Goal: Task Accomplishment & Management: Complete application form

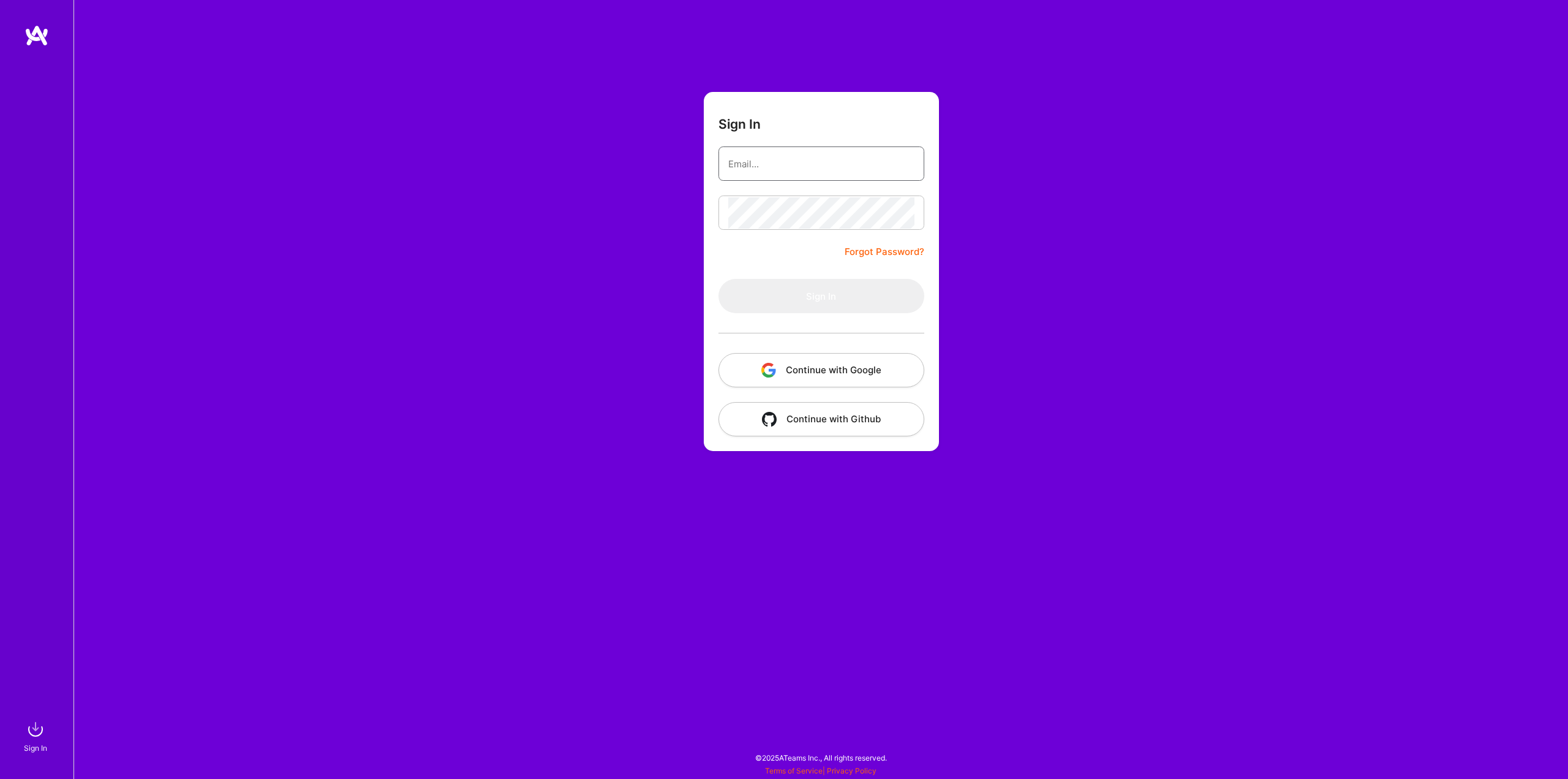
type input "[EMAIL_ADDRESS][DOMAIN_NAME]"
click at [757, 289] on button "Sign In" at bounding box center [822, 296] width 206 height 34
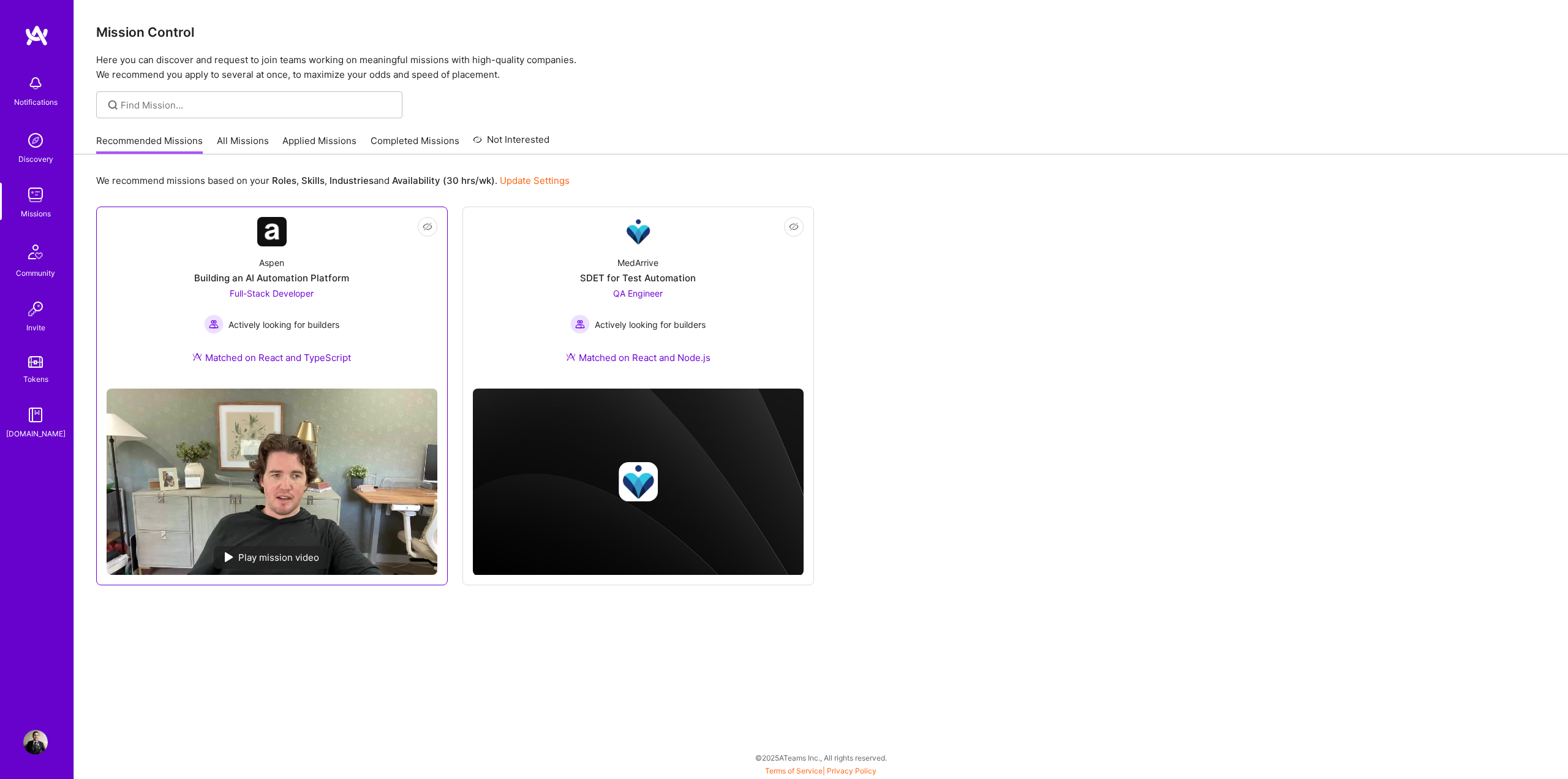
click at [344, 294] on div "Aspen Building an AI Automation Platform Full-Stack Developer Actively looking …" at bounding box center [272, 313] width 331 height 133
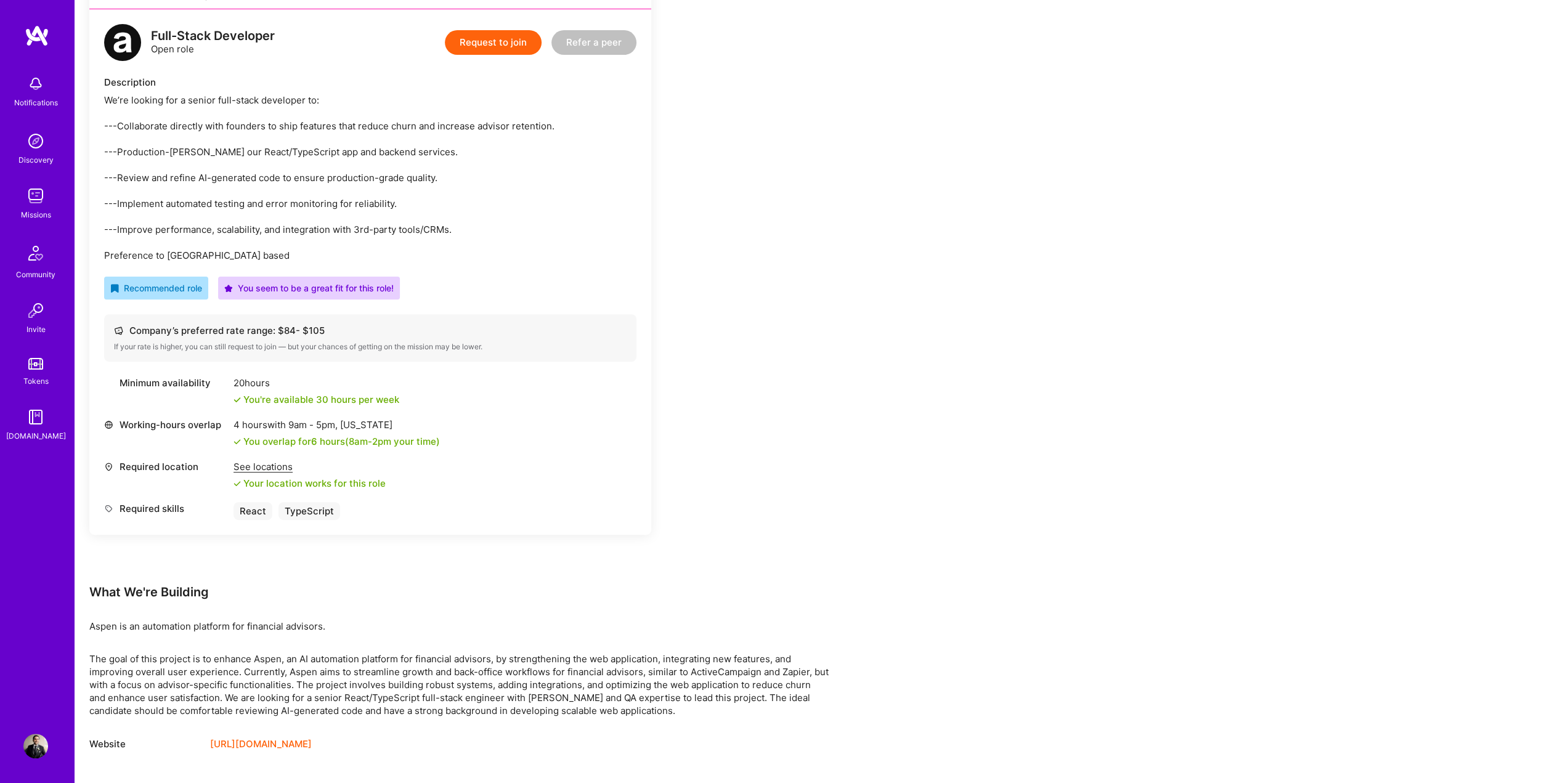
scroll to position [308, 0]
click at [285, 745] on link "[URL][DOMAIN_NAME]" at bounding box center [261, 744] width 102 height 15
click at [502, 40] on button "Request to join" at bounding box center [492, 42] width 96 height 25
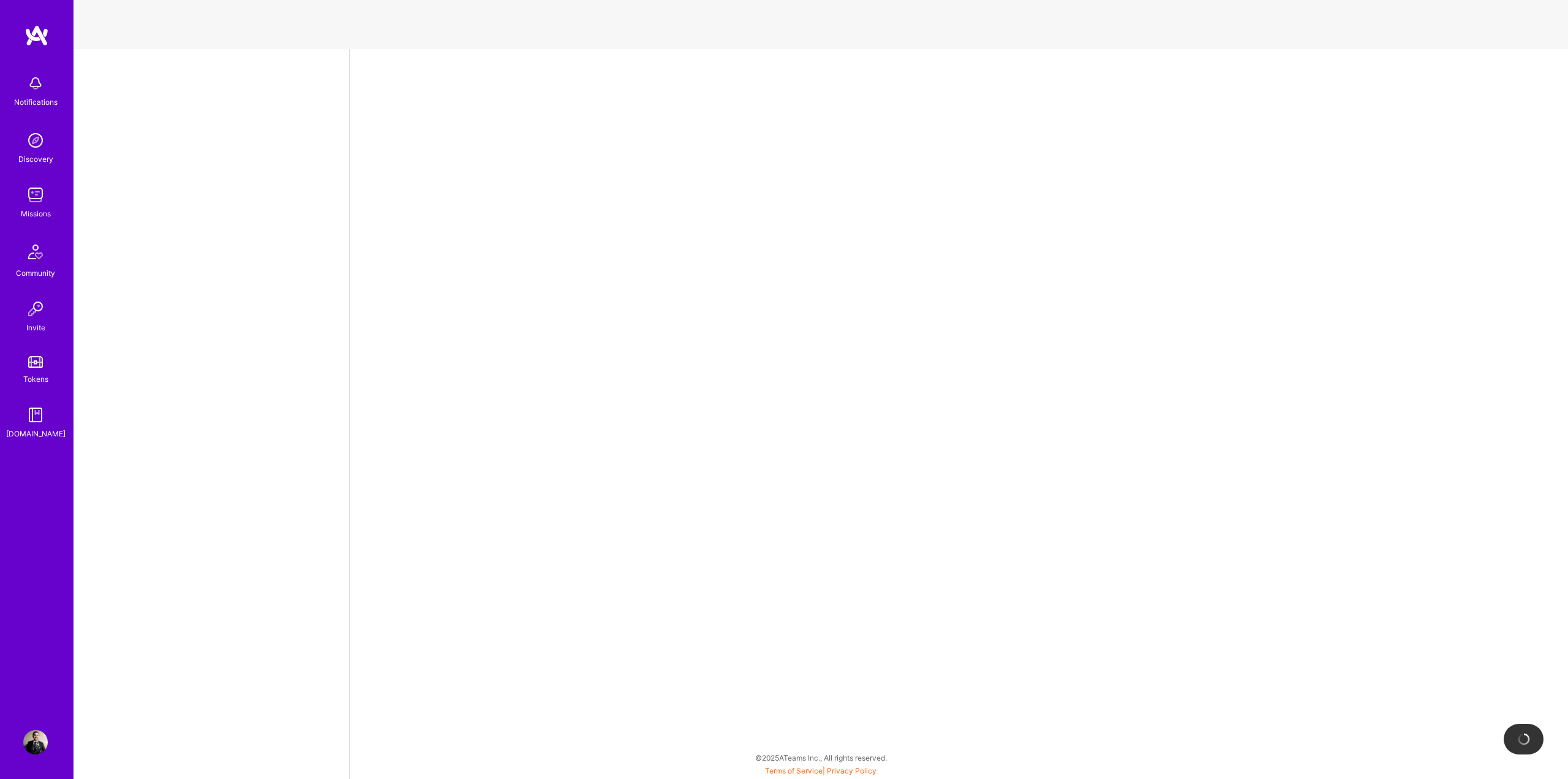
select select "US"
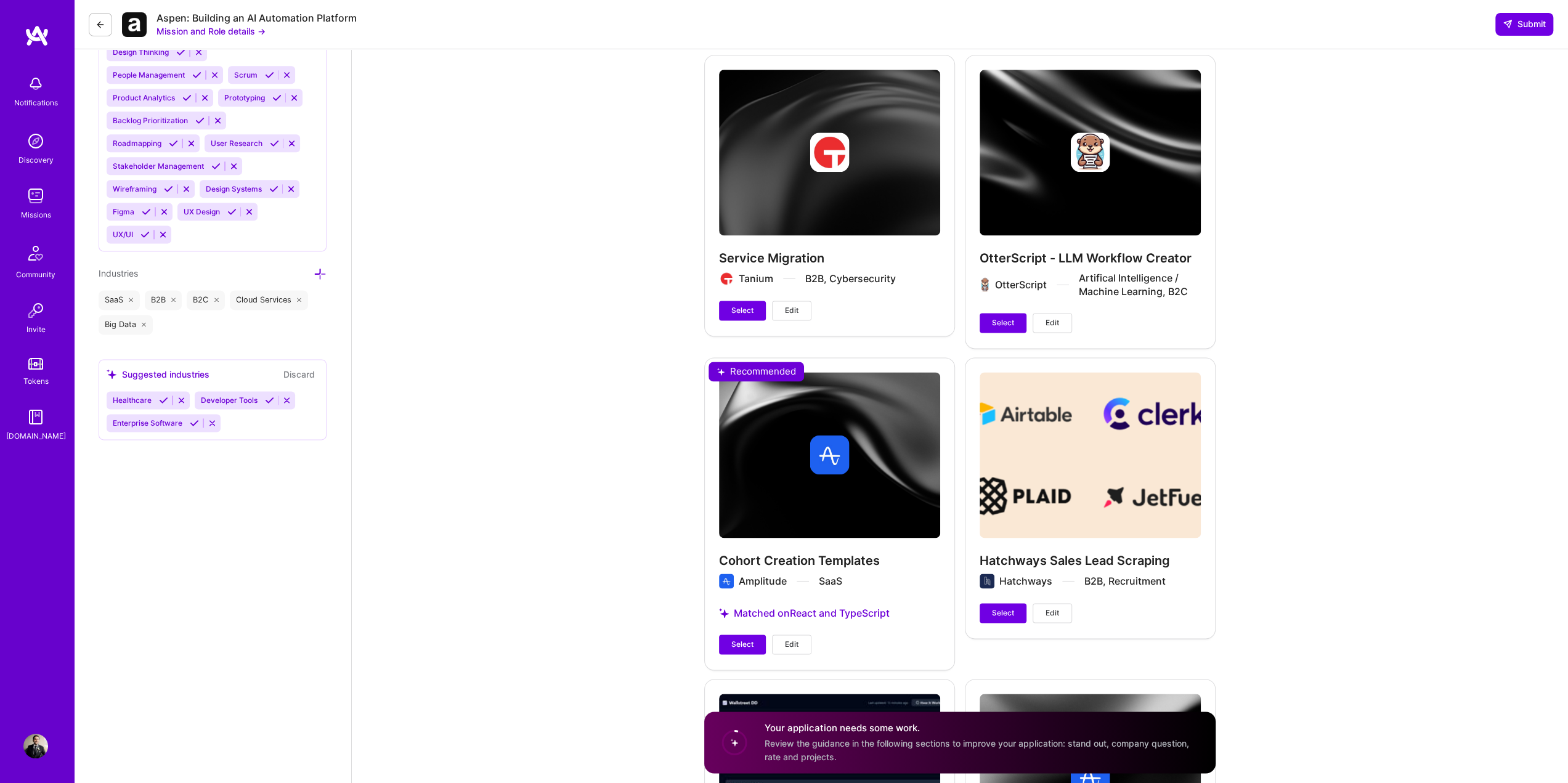
scroll to position [1848, 0]
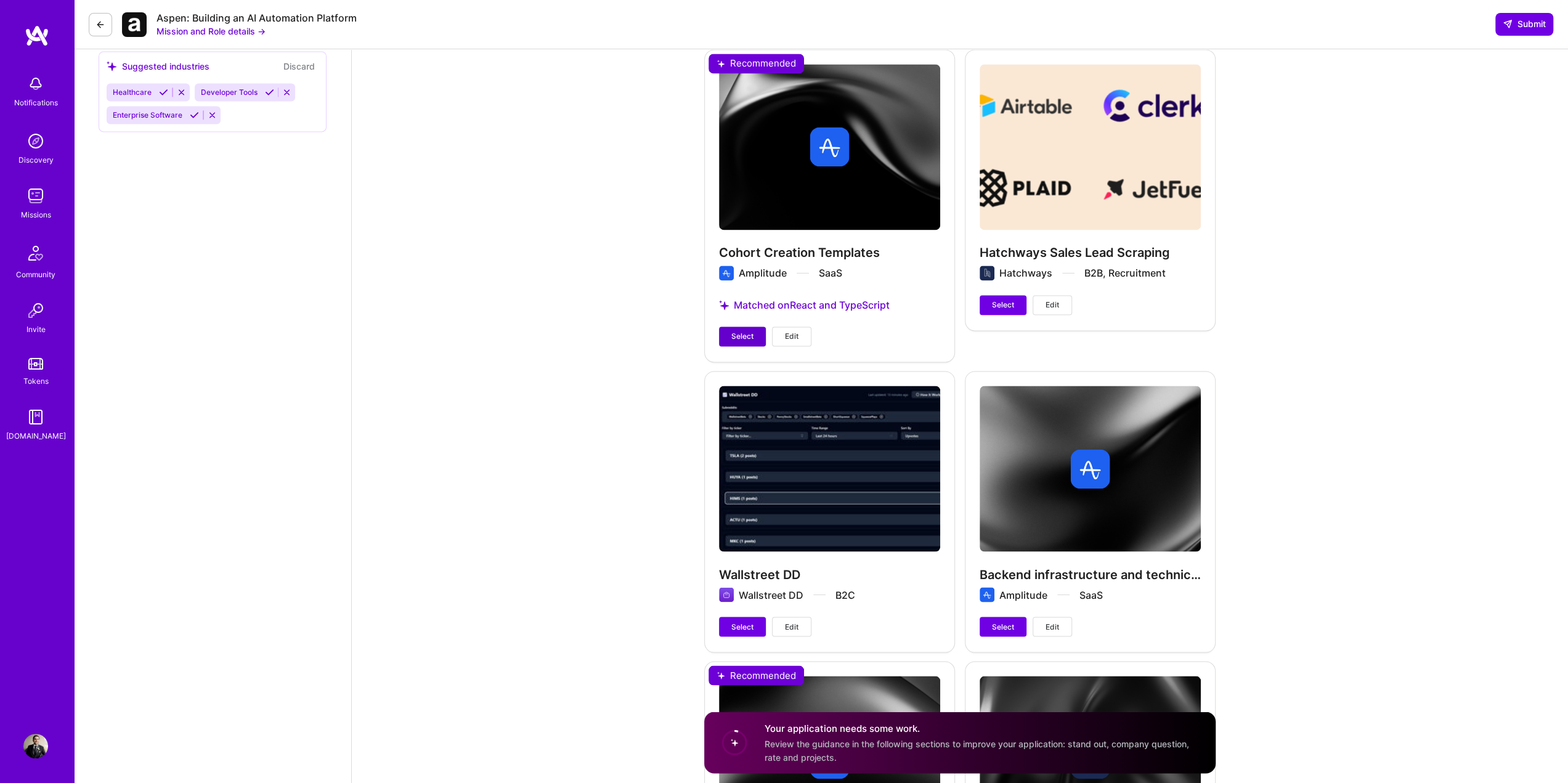
click at [733, 335] on span "Select" at bounding box center [742, 336] width 22 height 11
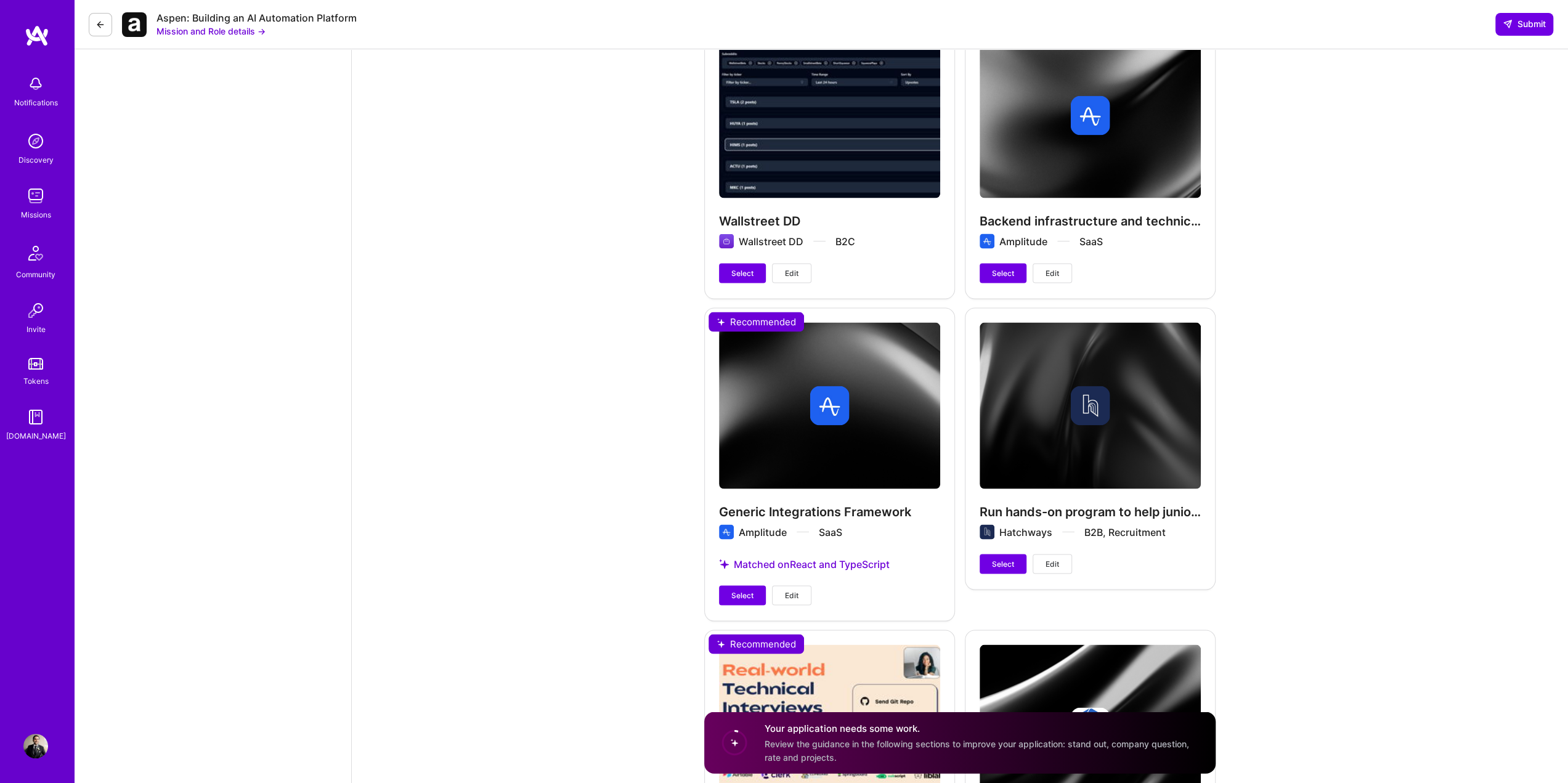
scroll to position [2212, 0]
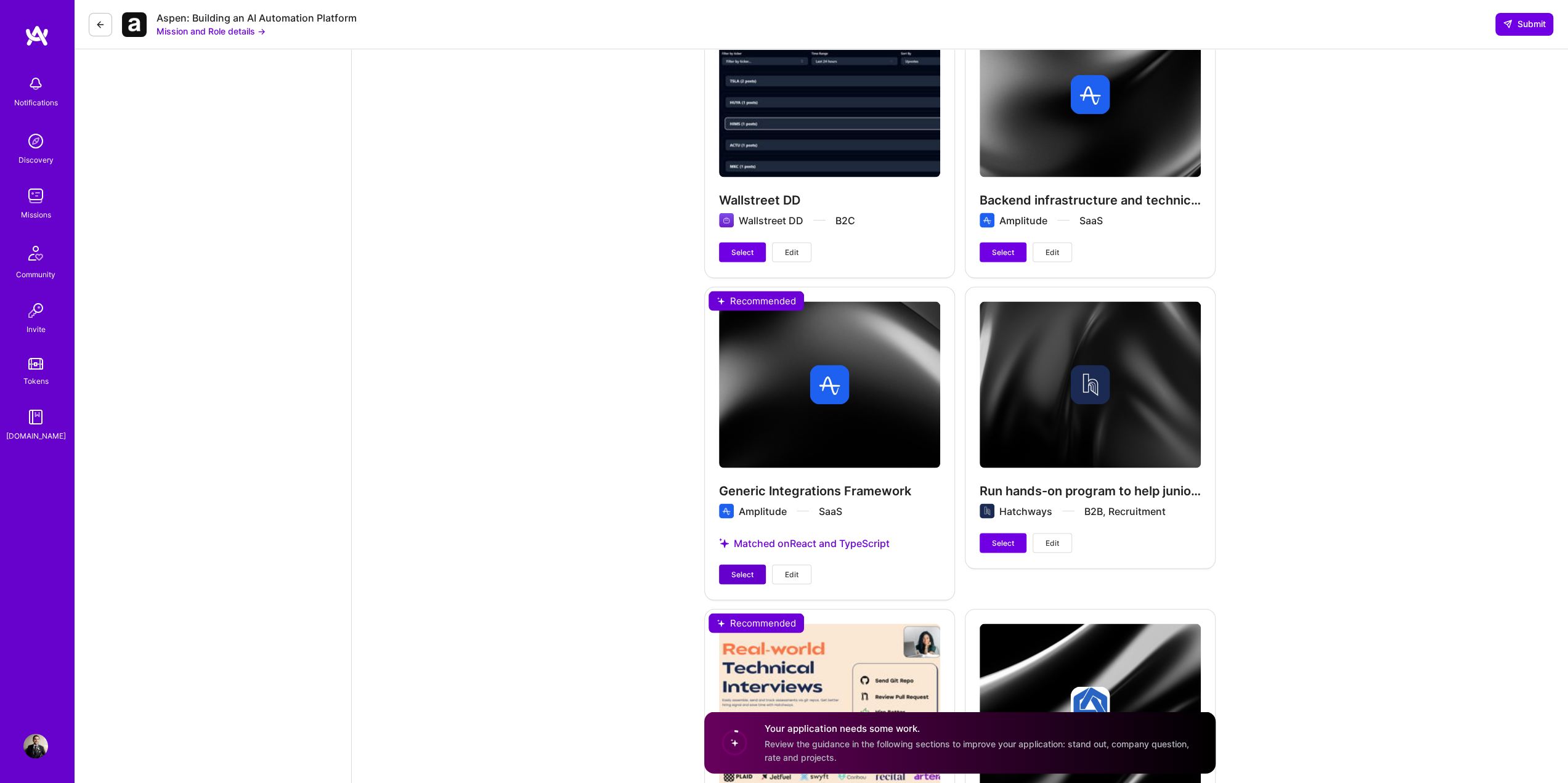
click at [744, 569] on span "Select" at bounding box center [742, 574] width 22 height 11
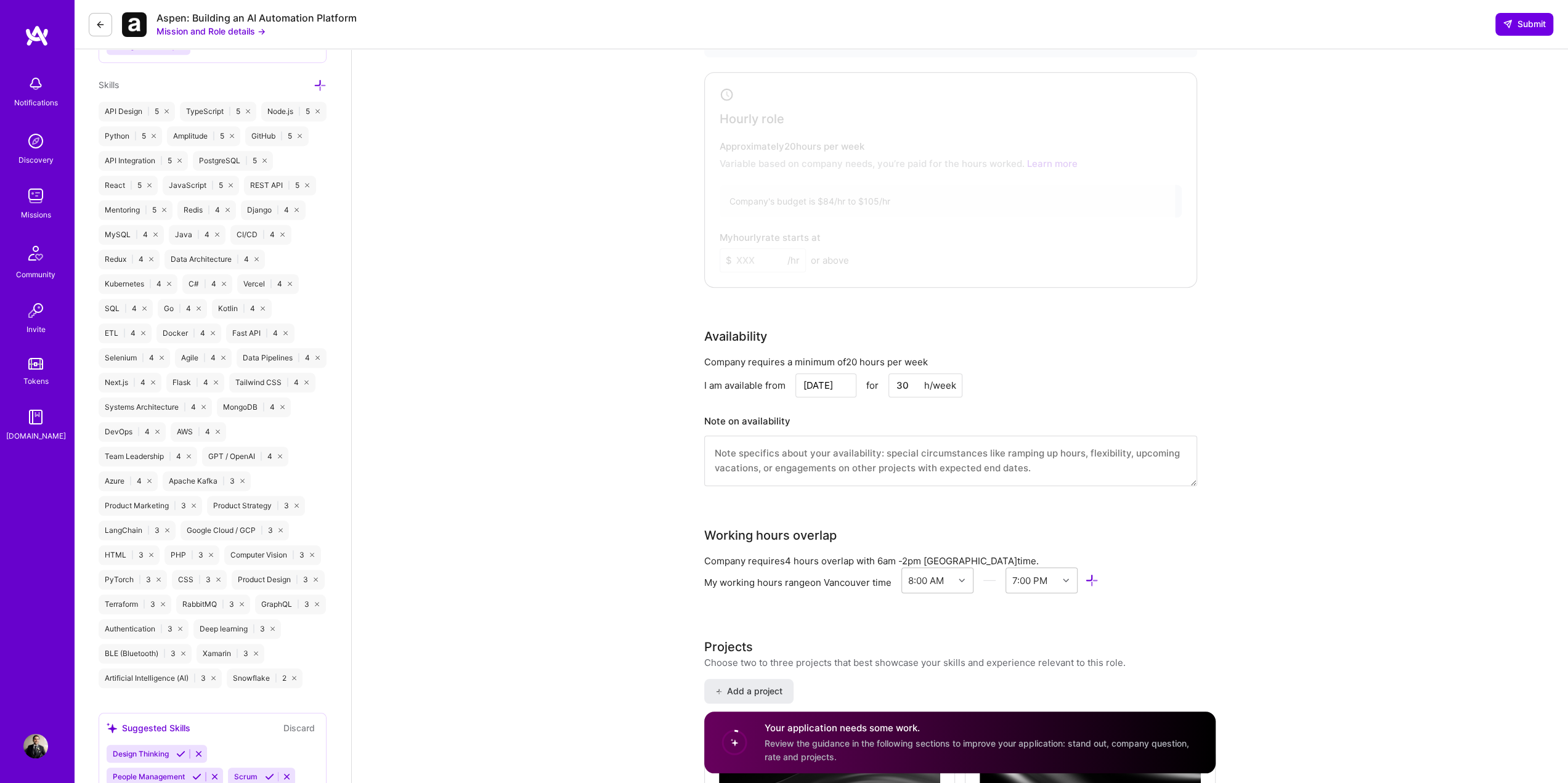
scroll to position [795, 0]
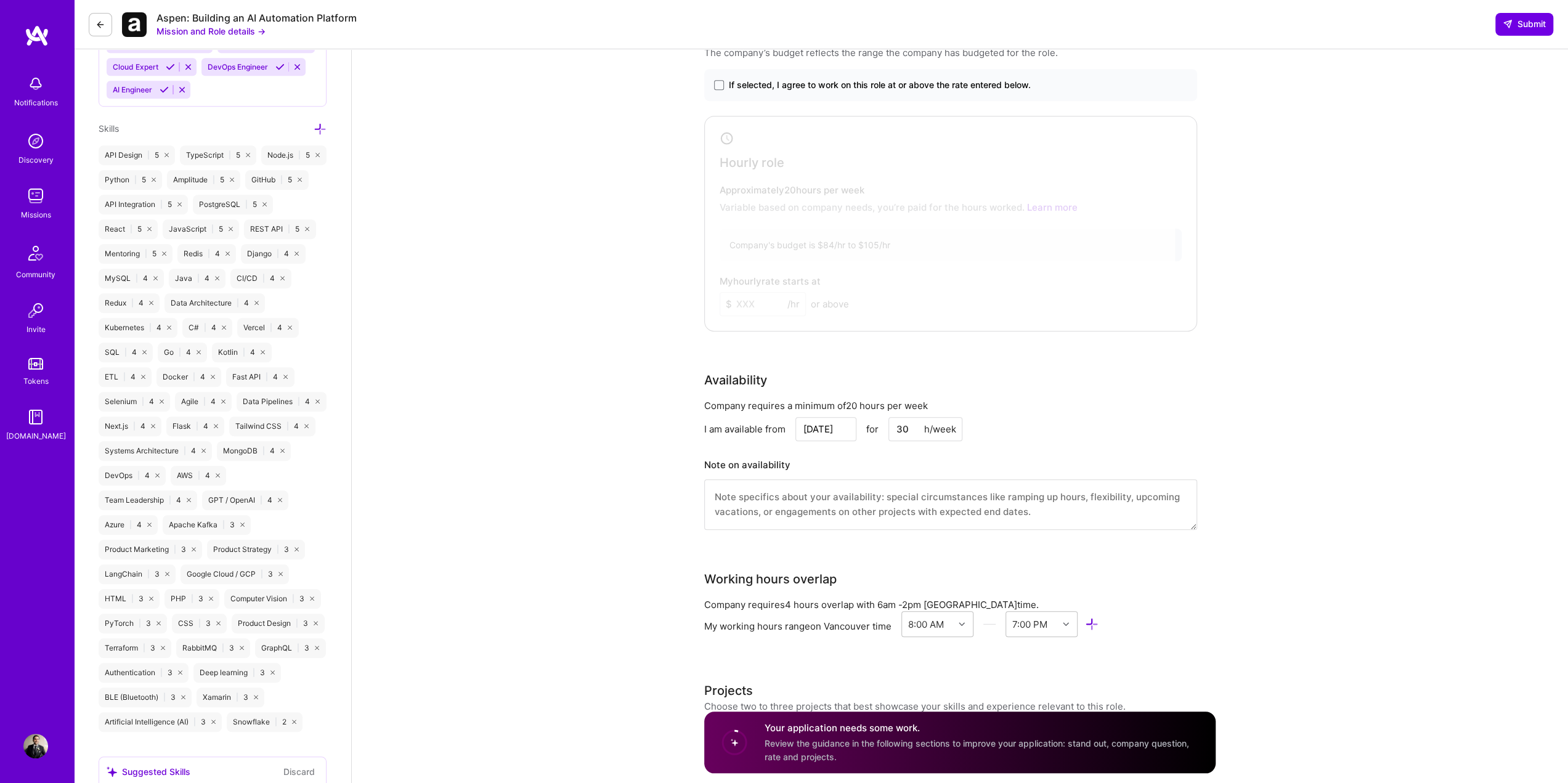
click at [821, 432] on input "[DATE]" at bounding box center [826, 429] width 61 height 24
click at [744, 355] on div "15" at bounding box center [742, 352] width 17 height 17
click at [821, 426] on input "Sep 15" at bounding box center [826, 429] width 61 height 24
click at [744, 368] on div "22" at bounding box center [742, 373] width 17 height 17
type input "Sep 22"
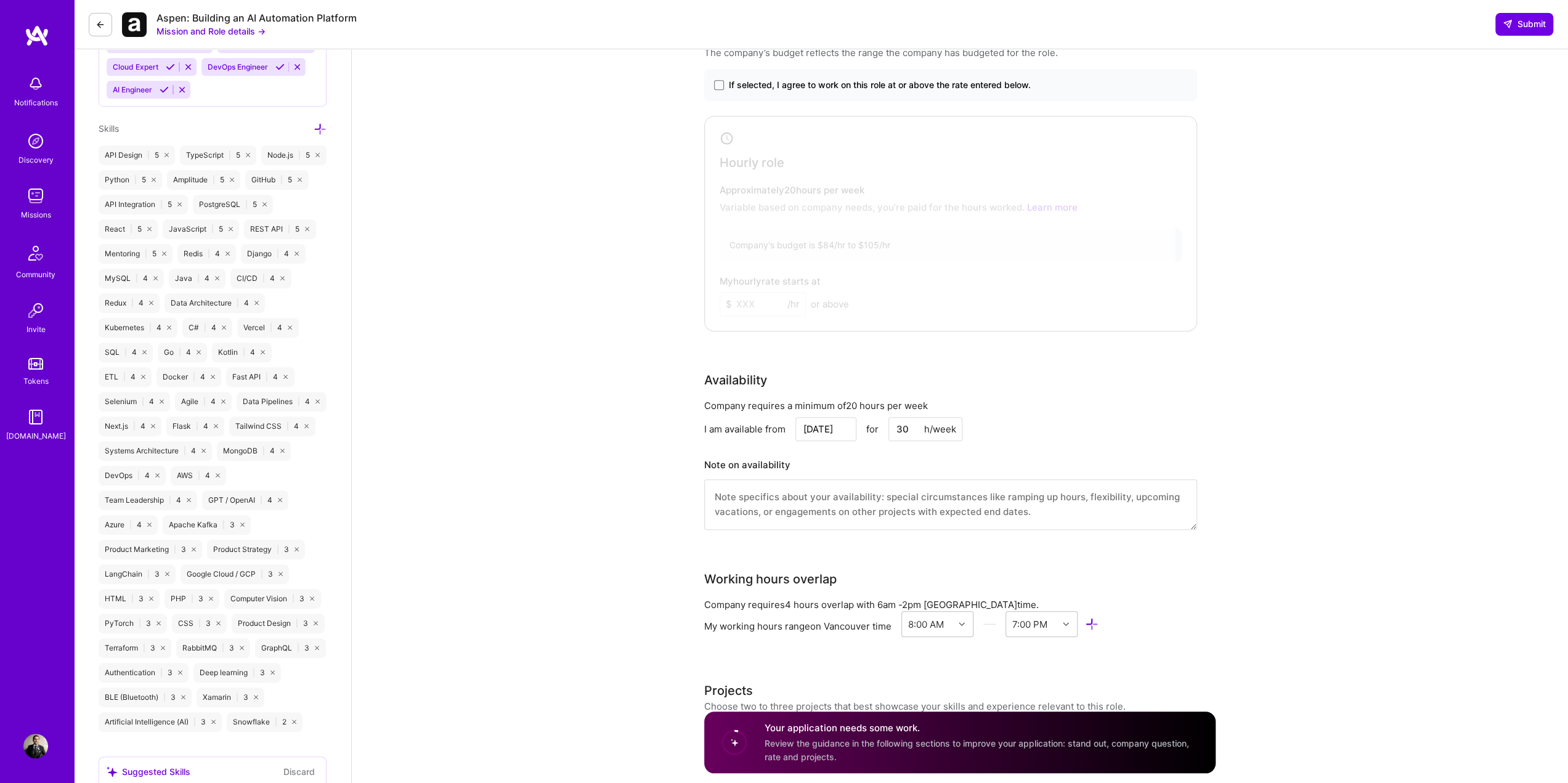
click at [828, 490] on textarea at bounding box center [951, 505] width 493 height 50
click at [909, 514] on textarea "I am away Oct 6 - 10" at bounding box center [951, 505] width 493 height 50
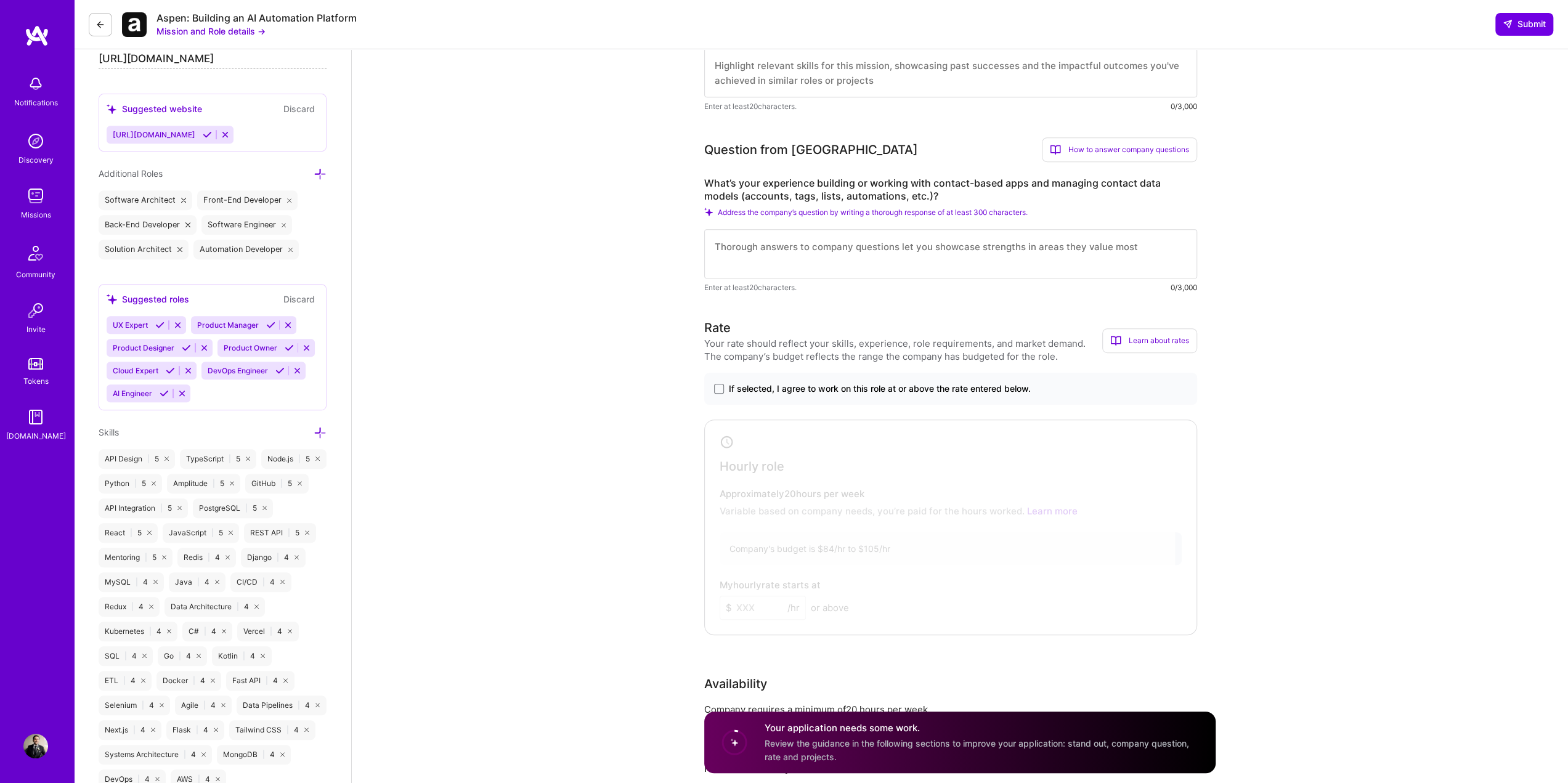
scroll to position [487, 0]
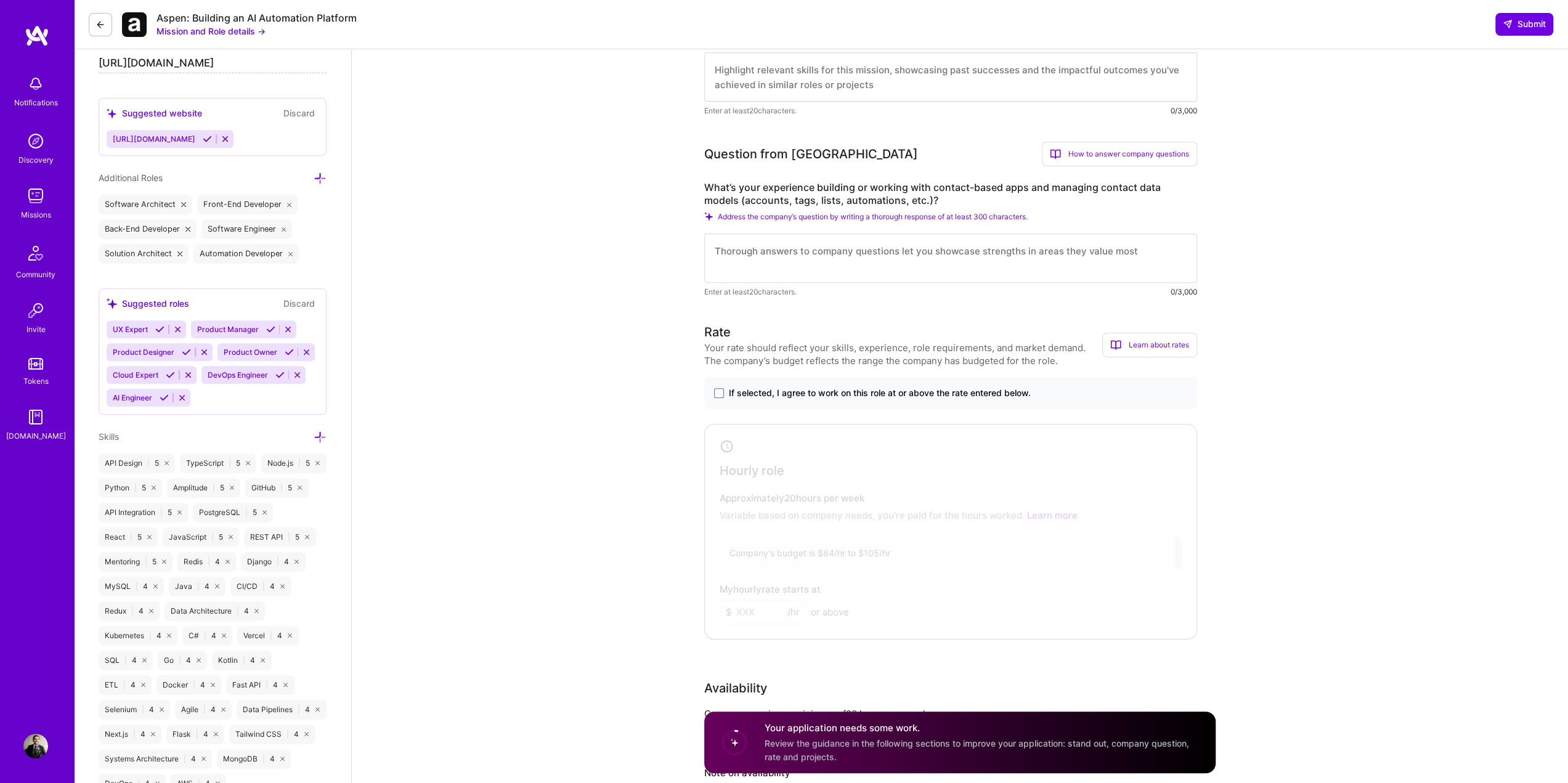
type textarea "I am away Oct 6 - 9"
click at [838, 390] on span "If selected, I agree to work on this role at or above the rate entered below." at bounding box center [879, 393] width 302 height 12
click at [0, 0] on input "If selected, I agree to work on this role at or above the rate entered below." at bounding box center [0, 0] width 0 height 0
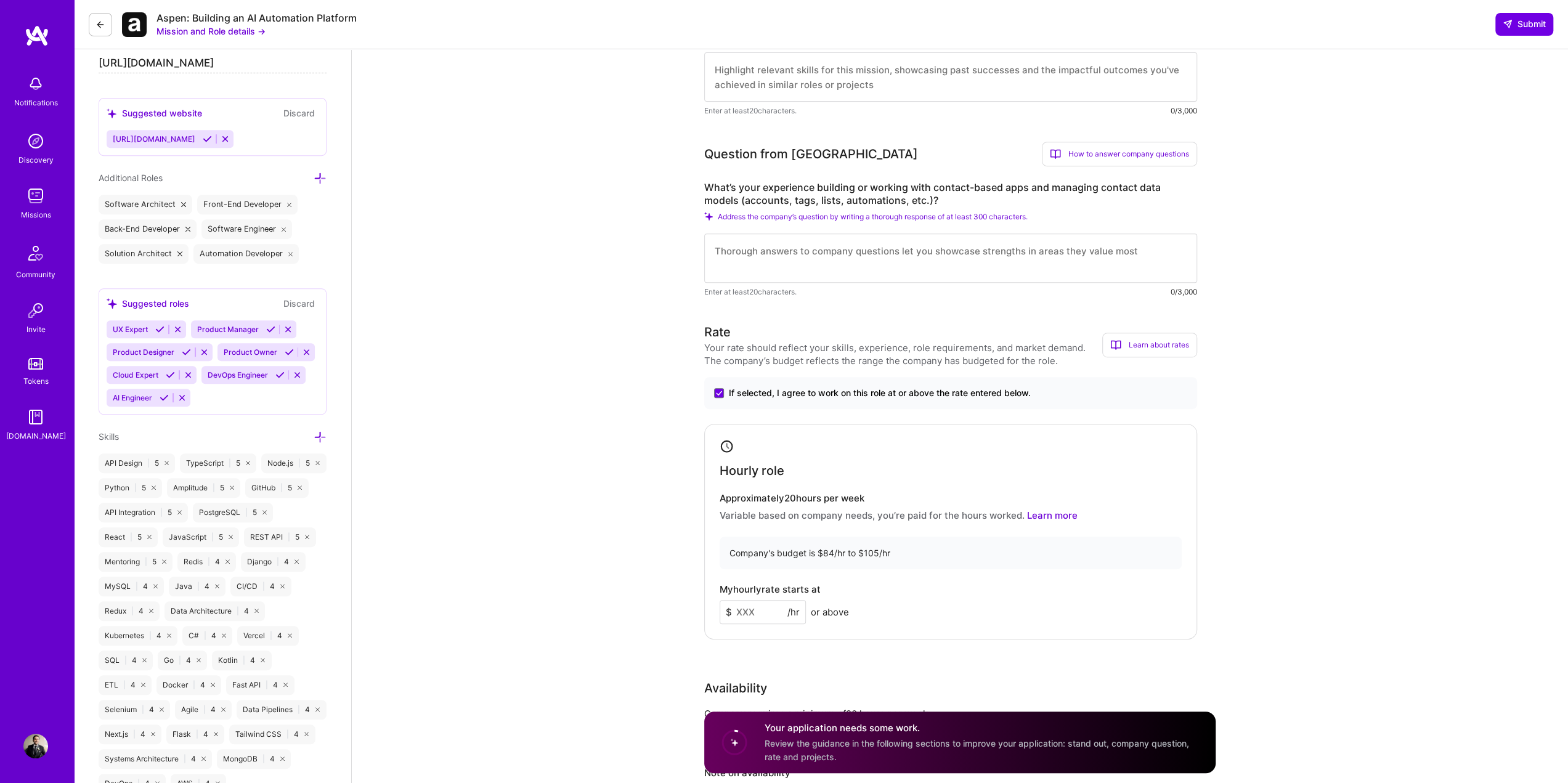
click at [756, 608] on input at bounding box center [762, 612] width 86 height 24
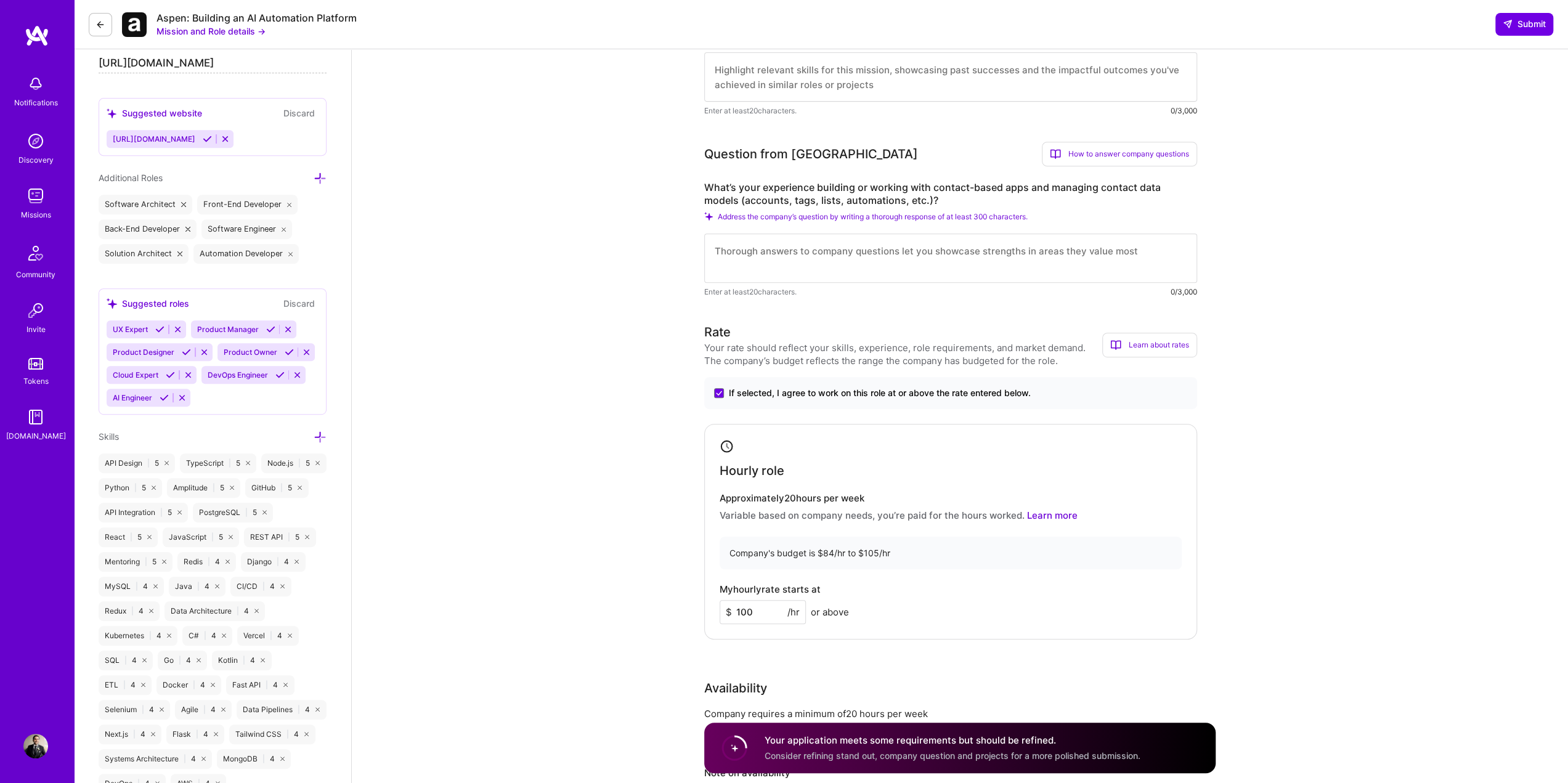
type input "100"
click at [916, 270] on textarea at bounding box center [951, 258] width 493 height 49
drag, startPoint x: 918, startPoint y: 163, endPoint x: 925, endPoint y: 204, distance: 41.6
click at [925, 204] on div "Question from Aspen How to answer company questions Mastering company questions…" at bounding box center [951, 220] width 493 height 157
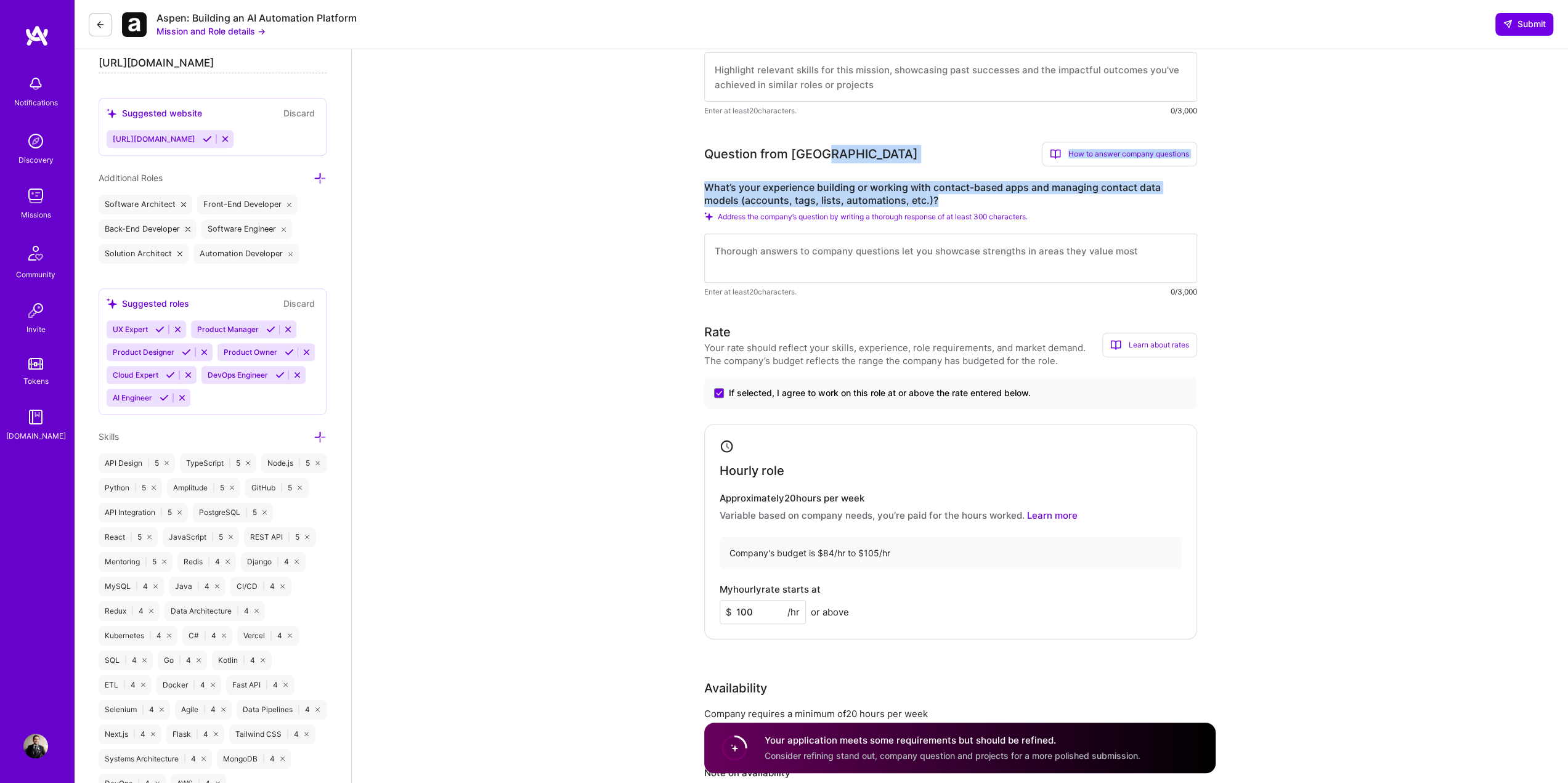
click at [925, 204] on label "What’s your experience building or working with contact-based apps and managing…" at bounding box center [951, 194] width 493 height 26
drag, startPoint x: 1085, startPoint y: 220, endPoint x: 673, endPoint y: 188, distance: 413.2
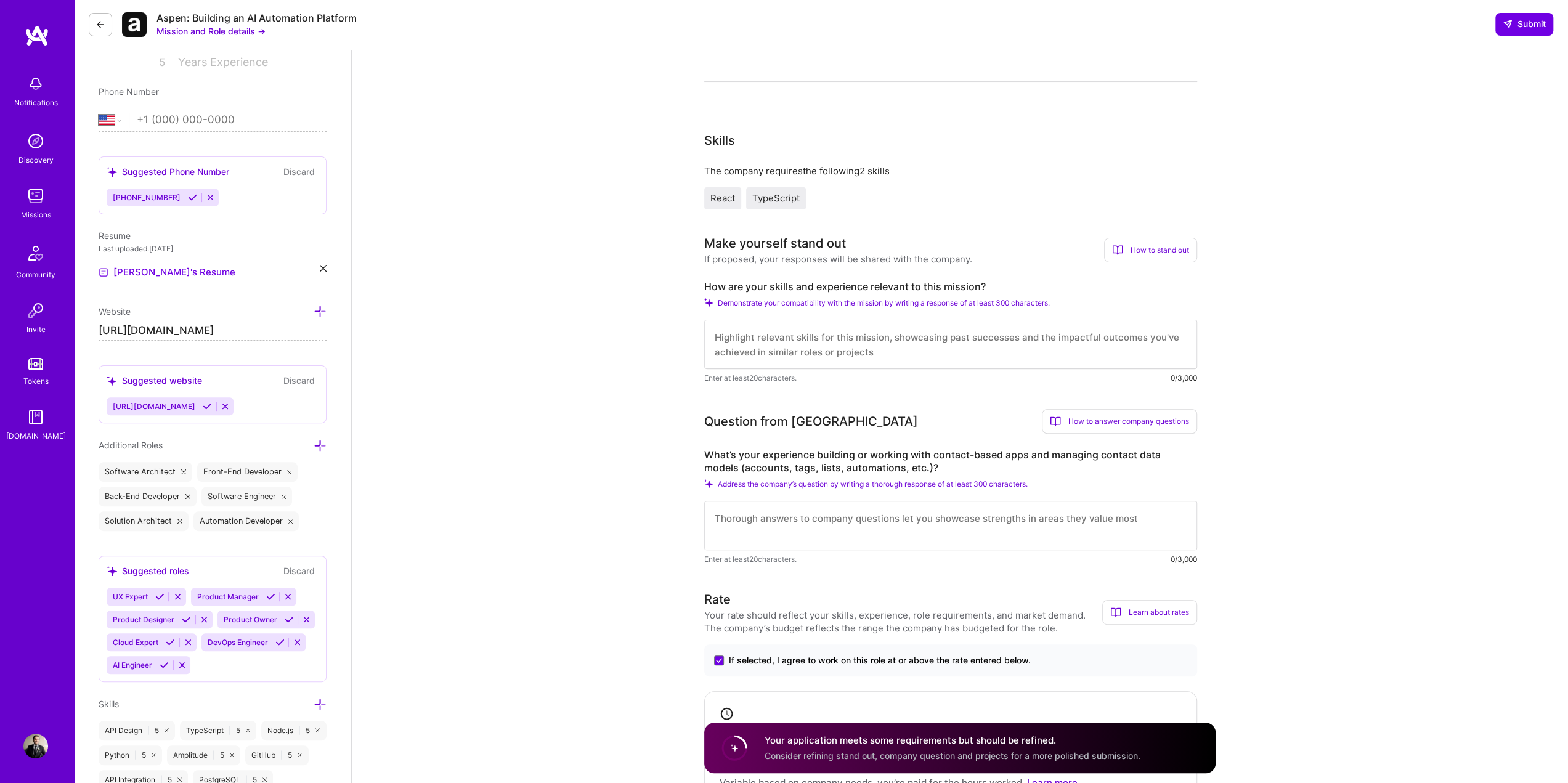
scroll to position [247, 0]
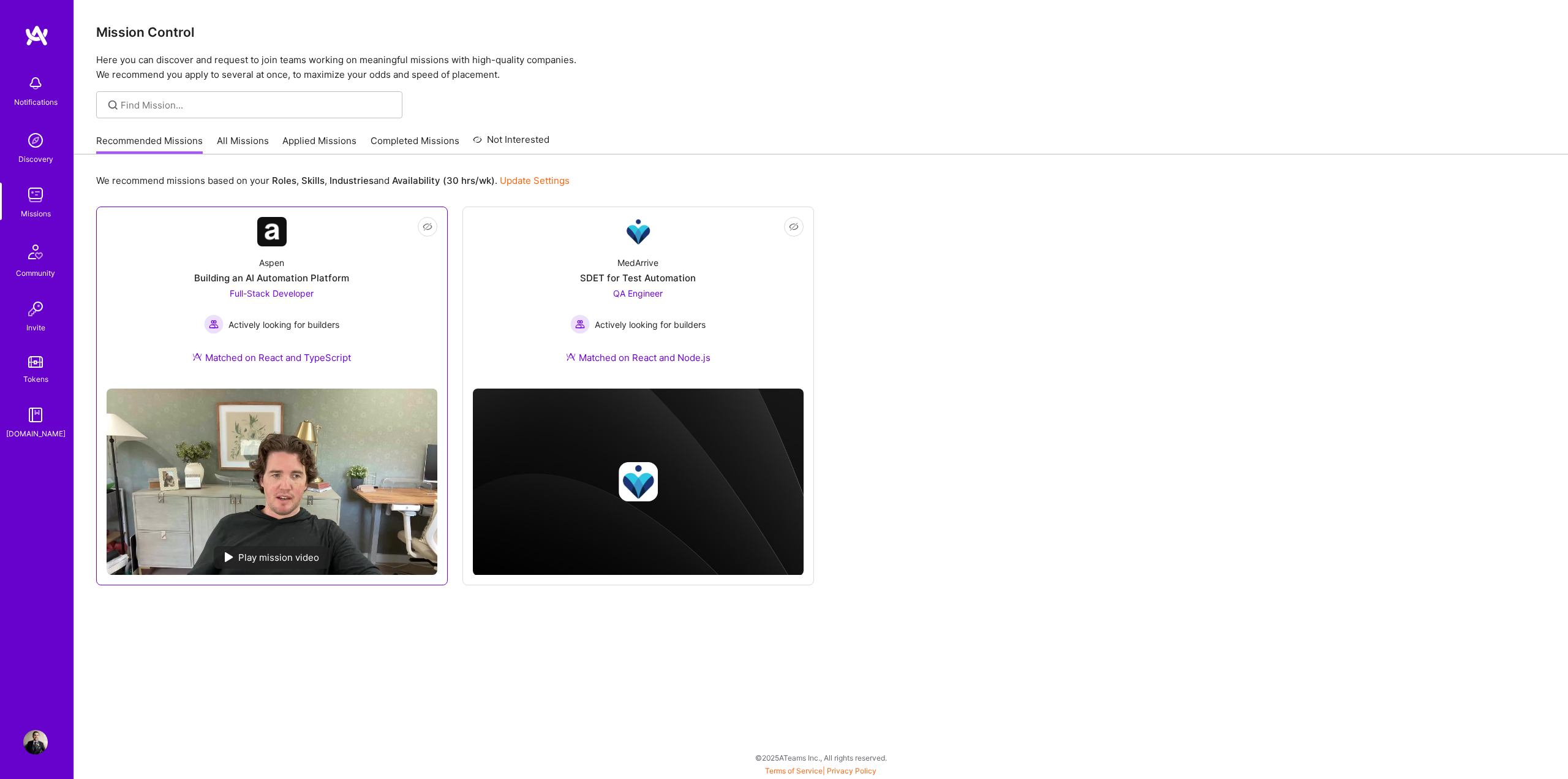
click at [326, 283] on div "Building an AI Automation Platform" at bounding box center [272, 278] width 155 height 13
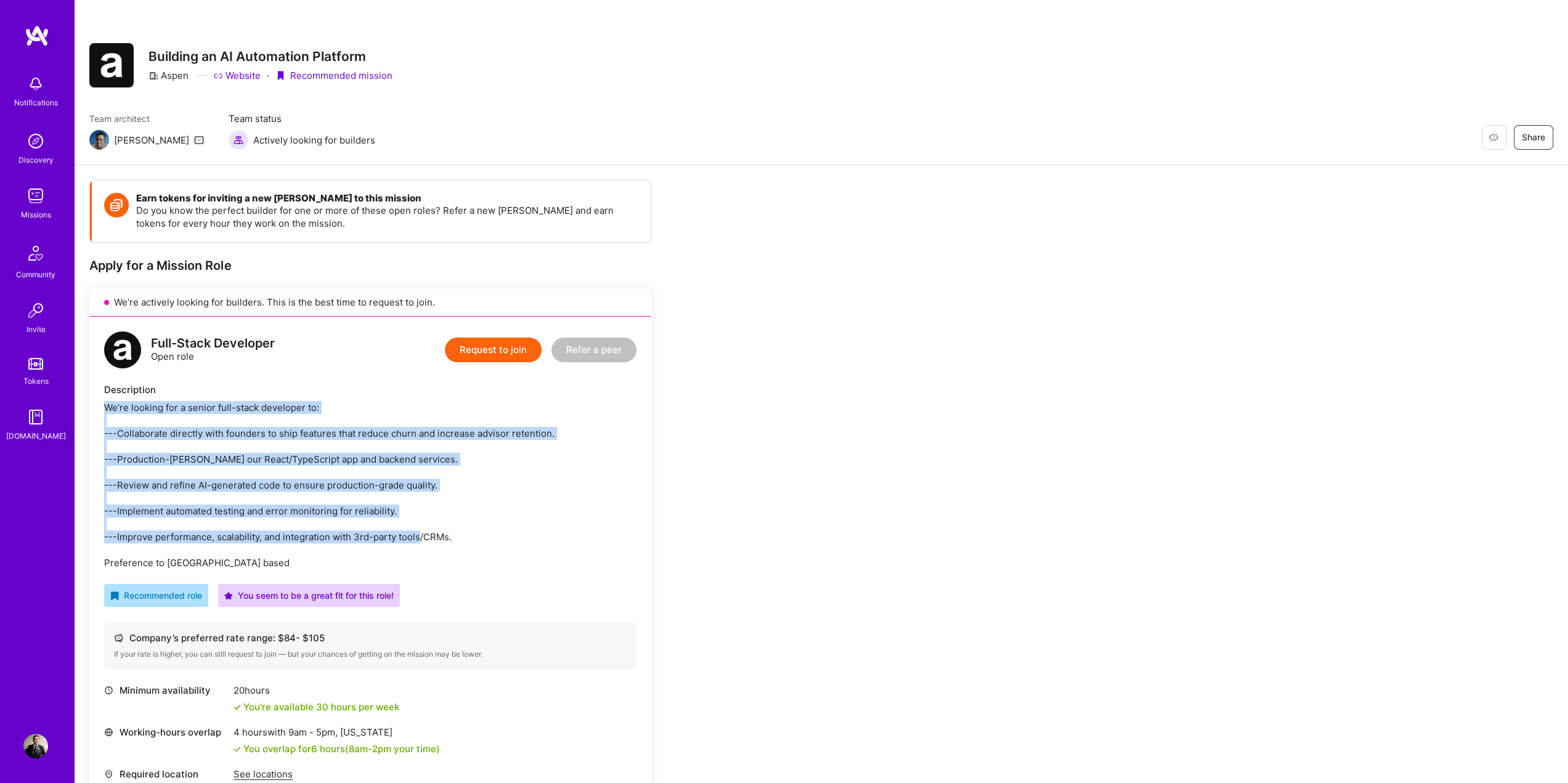
drag, startPoint x: 465, startPoint y: 551, endPoint x: 80, endPoint y: 411, distance: 409.7
click at [80, 411] on div "Earn tokens for inviting a new [PERSON_NAME] to this mission Do you know the pe…" at bounding box center [821, 776] width 1494 height 1222
